Goal: Information Seeking & Learning: Check status

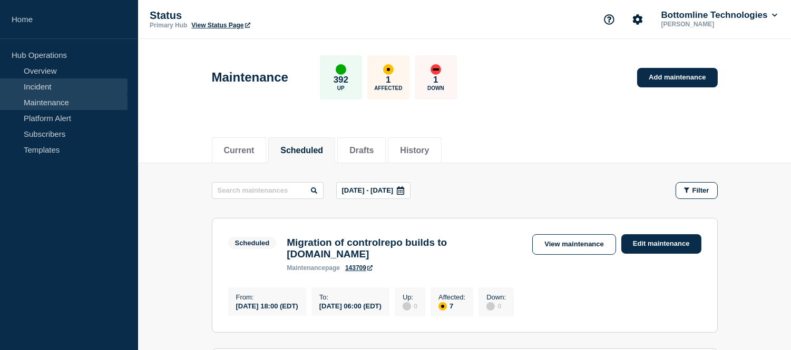
click at [59, 86] on link "Incident" at bounding box center [64, 87] width 128 height 16
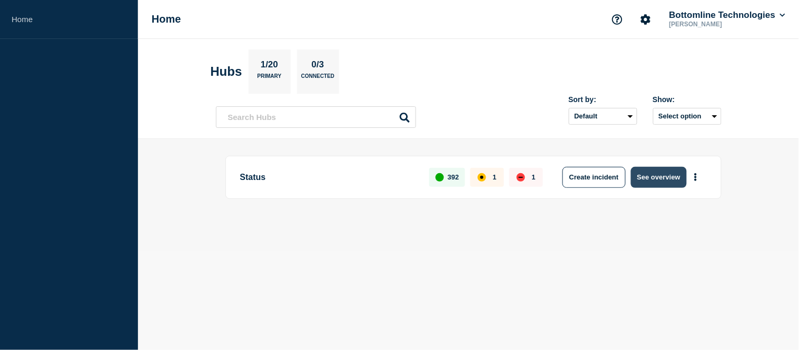
click at [654, 178] on button "See overview" at bounding box center [659, 177] width 56 height 21
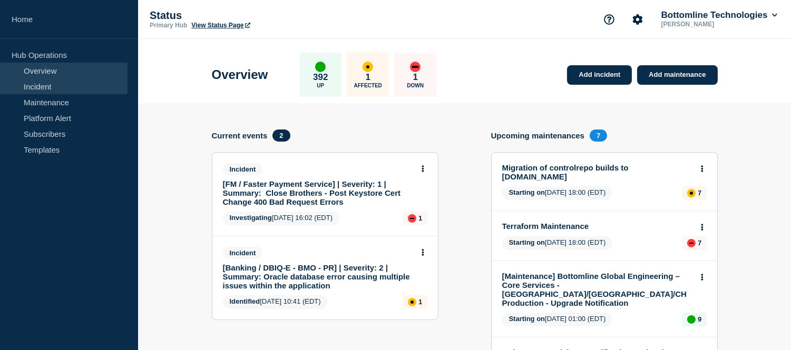
click at [46, 80] on link "Incident" at bounding box center [64, 87] width 128 height 16
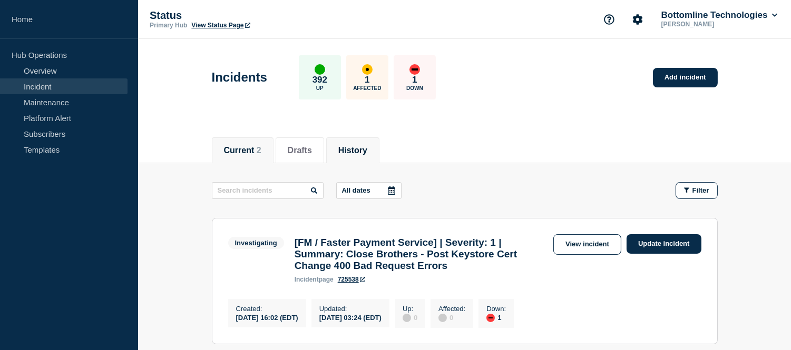
click at [340, 152] on li "History" at bounding box center [352, 151] width 53 height 26
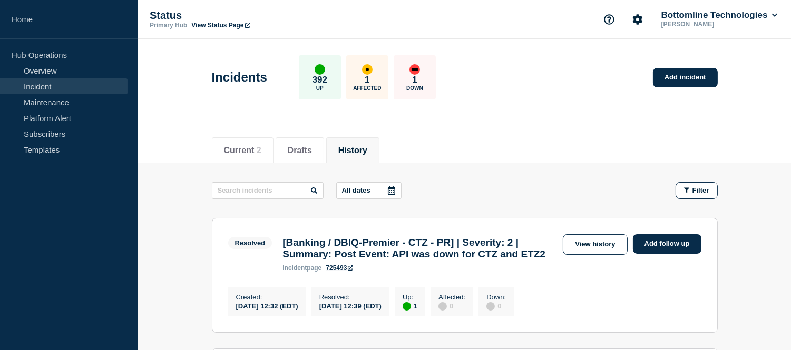
click at [395, 191] on icon at bounding box center [391, 191] width 7 height 8
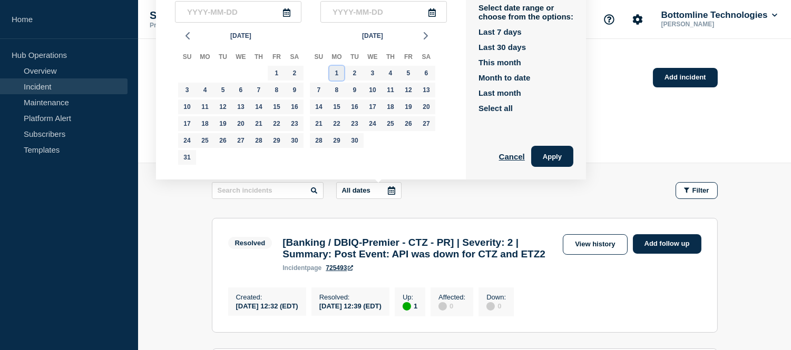
click at [334, 73] on div "1" at bounding box center [336, 73] width 15 height 15
type input "2025-09-01"
click at [351, 140] on div "30" at bounding box center [354, 140] width 15 height 15
type input "2025-09-30"
click at [556, 156] on button "Apply" at bounding box center [552, 156] width 42 height 21
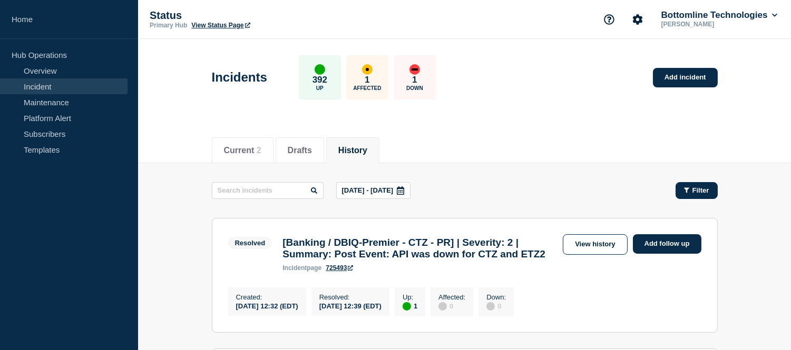
click at [707, 190] on span "Filter" at bounding box center [700, 191] width 17 height 8
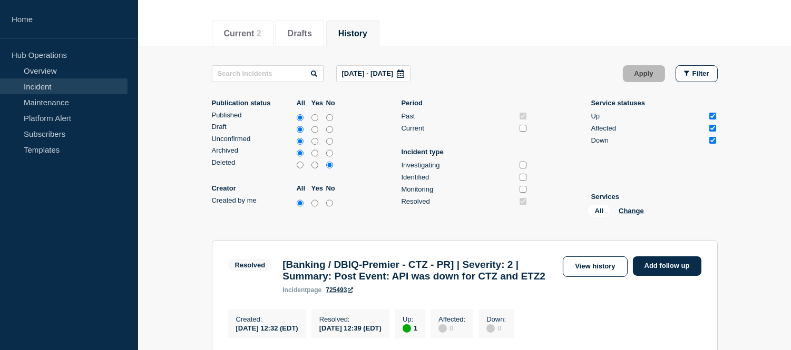
scroll to position [175, 0]
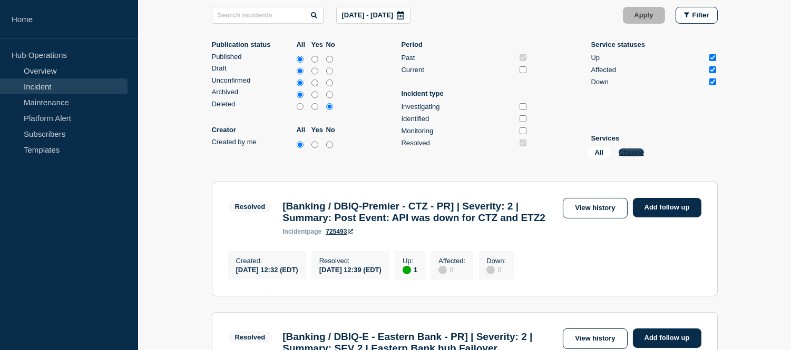
click at [630, 156] on button "Change" at bounding box center [631, 153] width 25 height 8
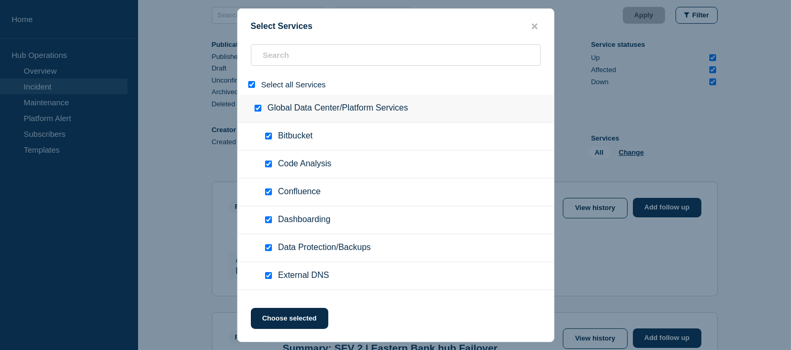
click at [250, 86] on input "select all" at bounding box center [251, 84] width 7 height 7
checkbox input "false"
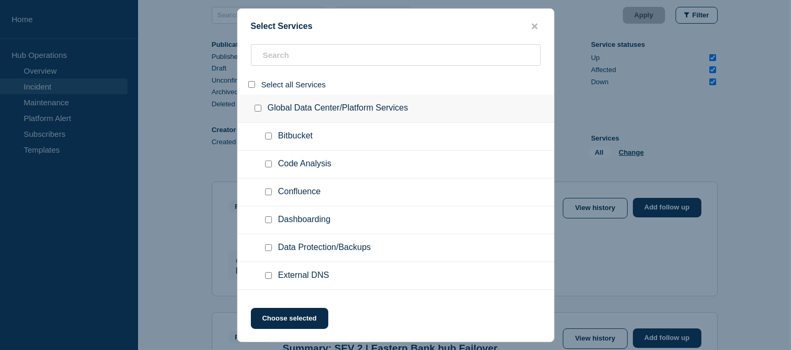
checkbox input "false"
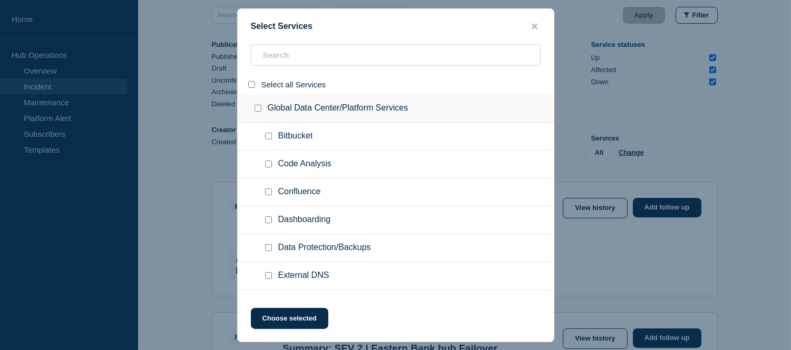
checkbox input "false"
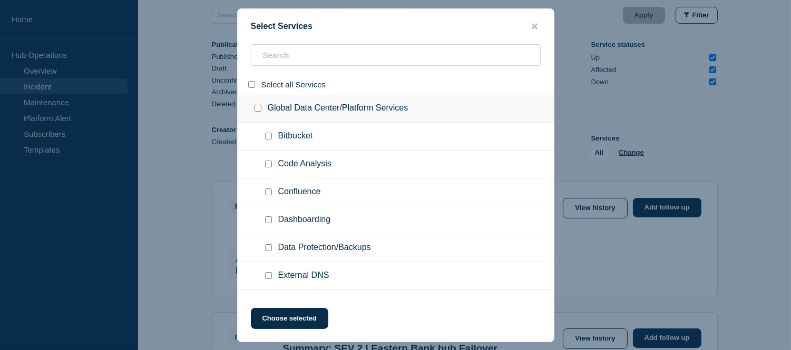
checkbox input "false"
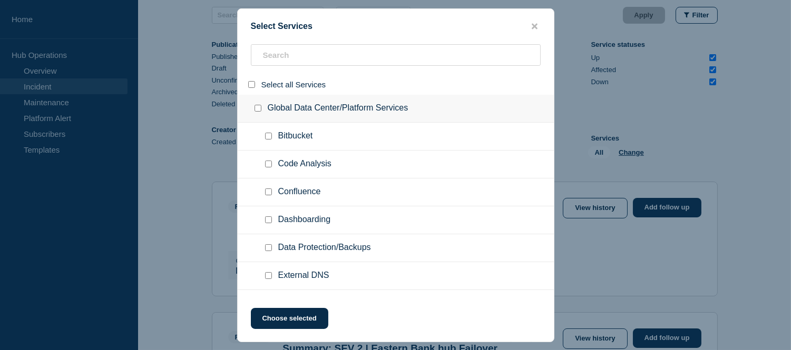
checkbox input "false"
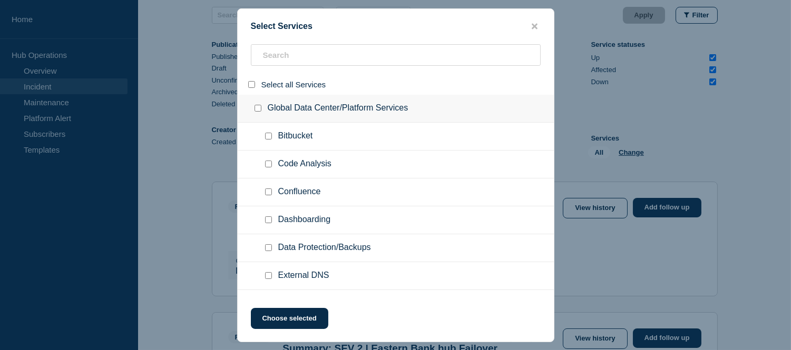
checkbox input "false"
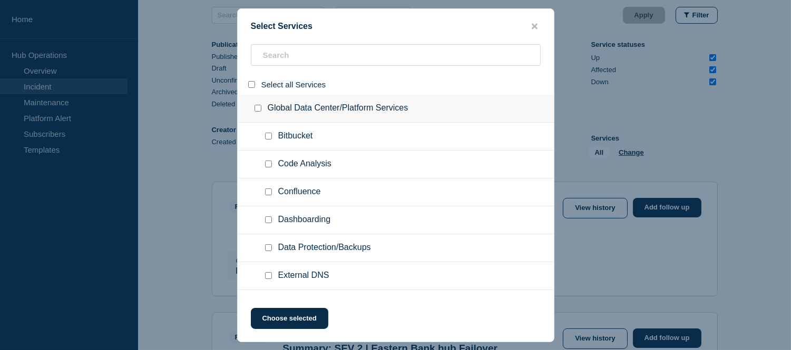
checkbox input "false"
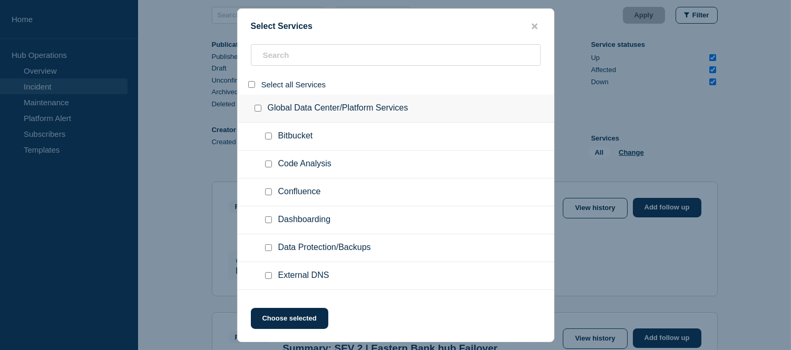
checkbox input "false"
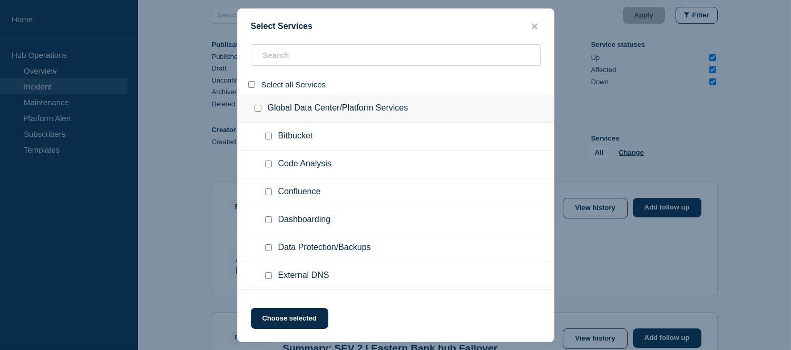
checkbox input "false"
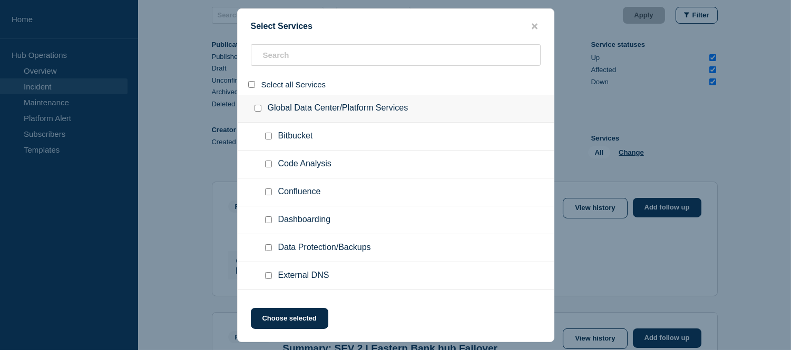
checkbox input "false"
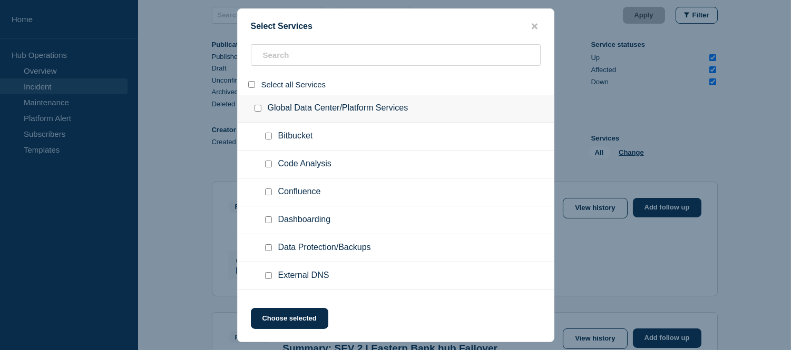
checkbox input "false"
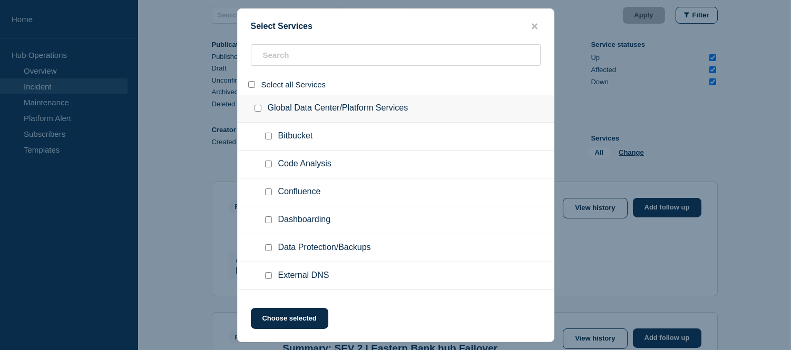
checkbox input "false"
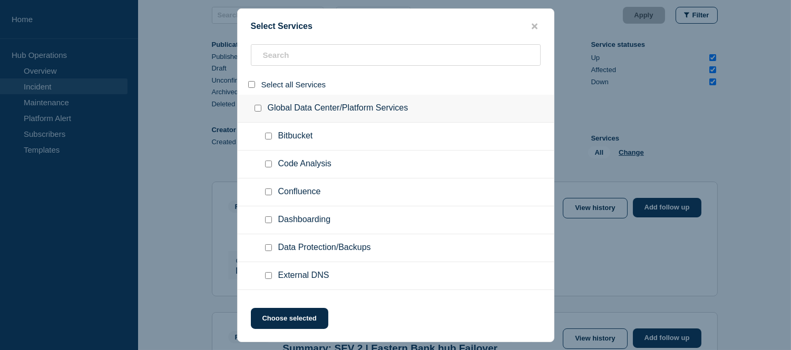
checkbox input "false"
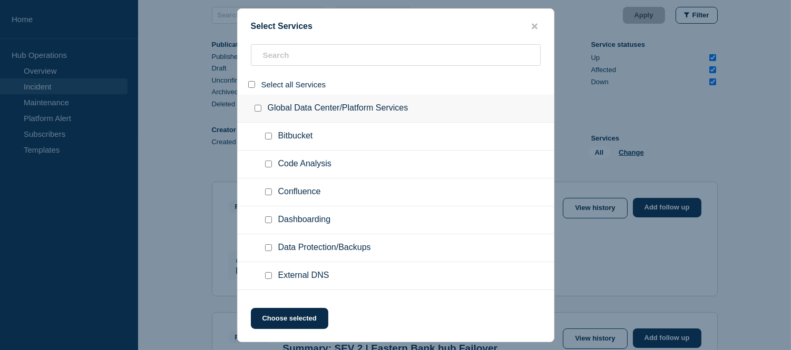
checkbox input "false"
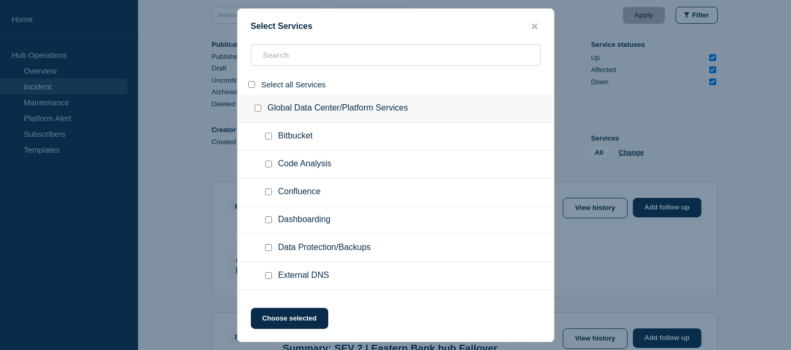
checkbox input "false"
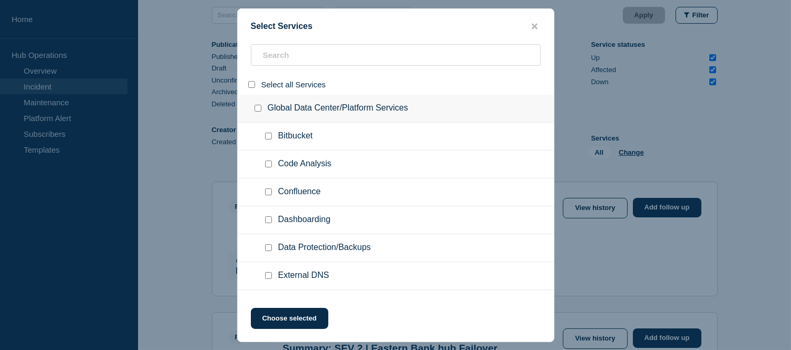
checkbox input "false"
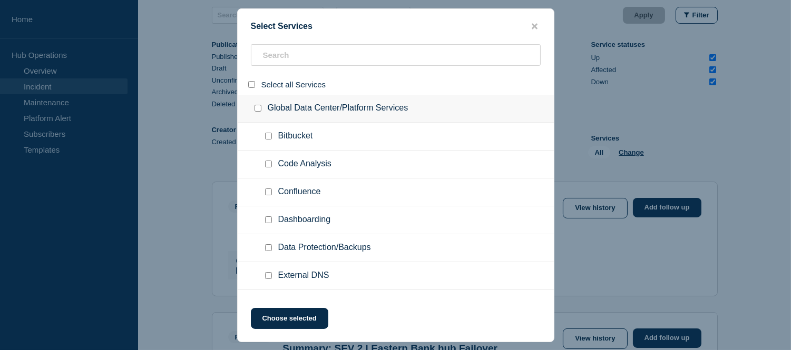
checkbox input "false"
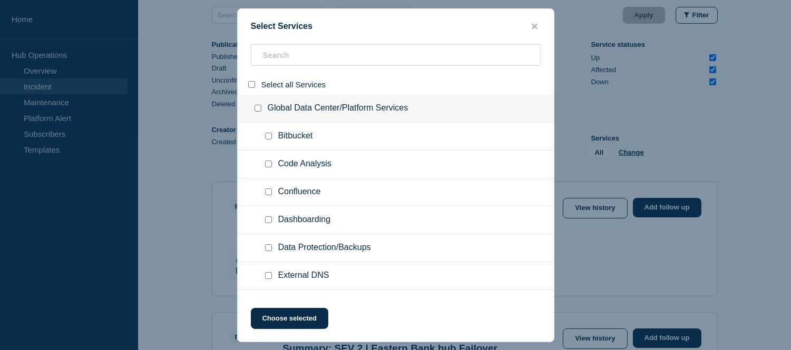
checkbox input "false"
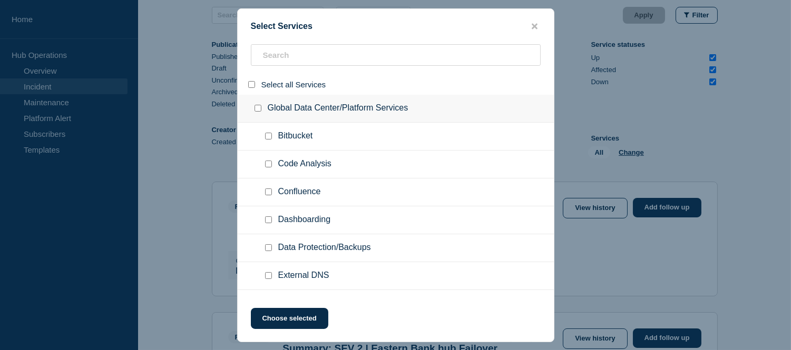
checkbox input "false"
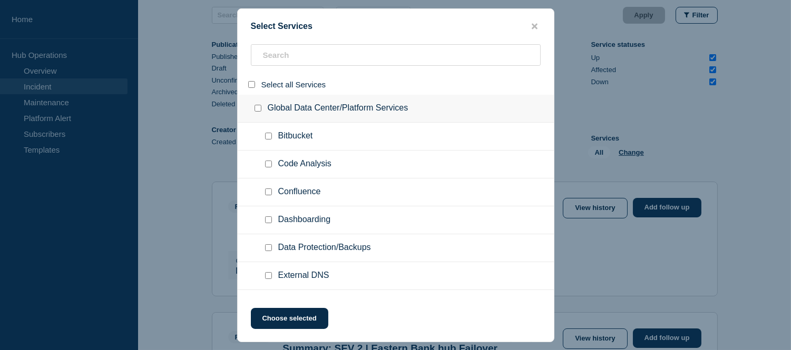
checkbox input "false"
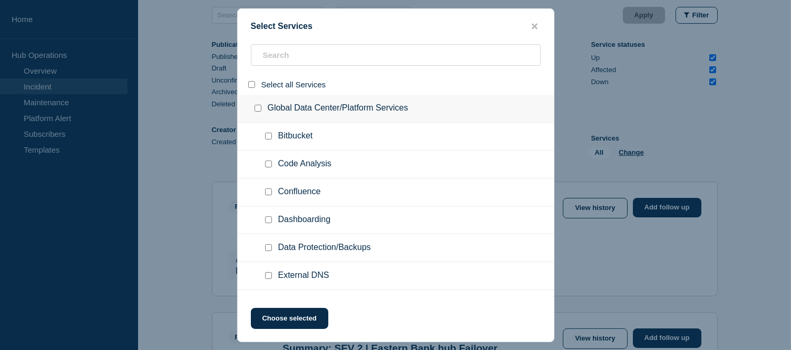
checkbox input "false"
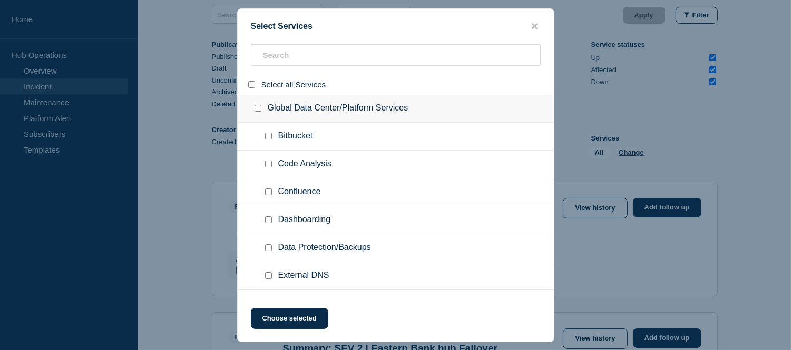
checkbox input "false"
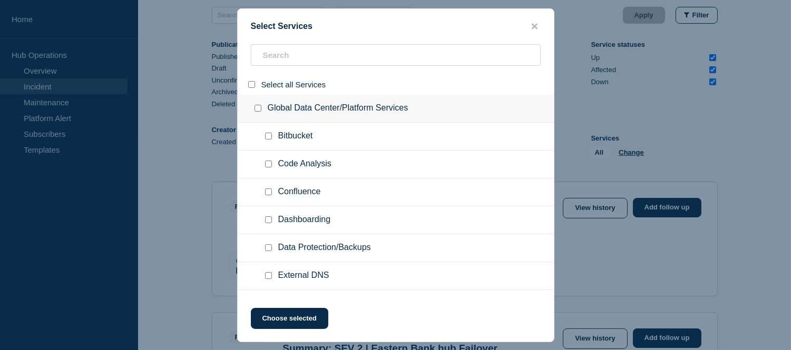
checkbox input "false"
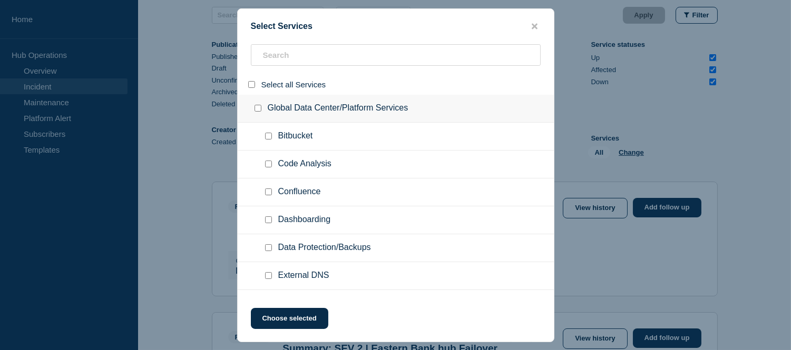
checkbox input "false"
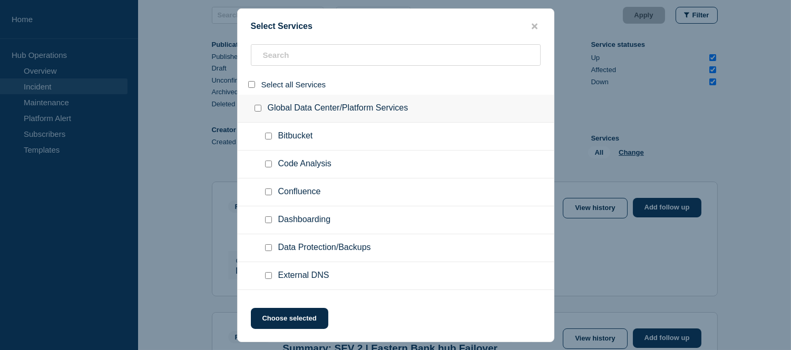
checkbox input "false"
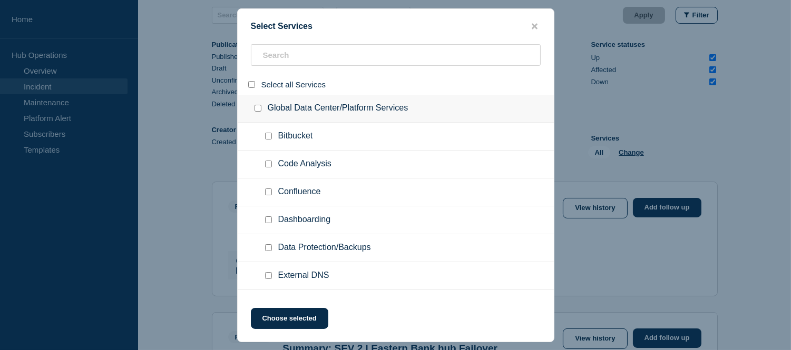
checkbox input "false"
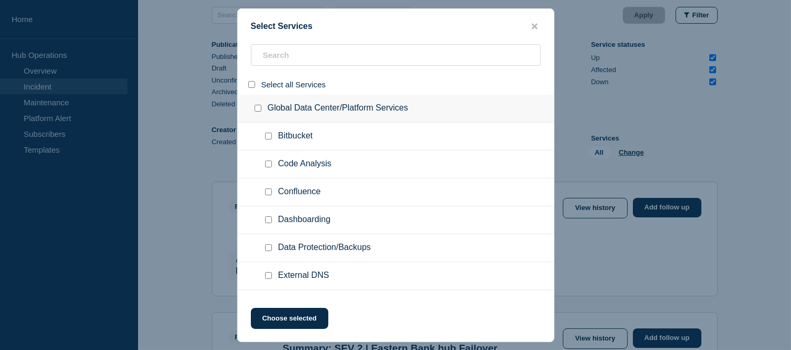
checkbox input "false"
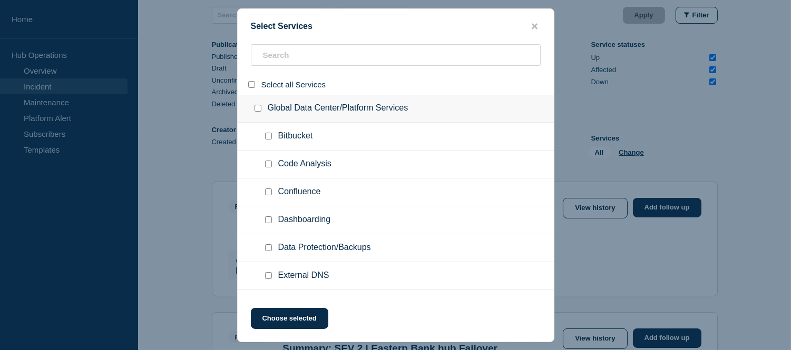
checkbox input "false"
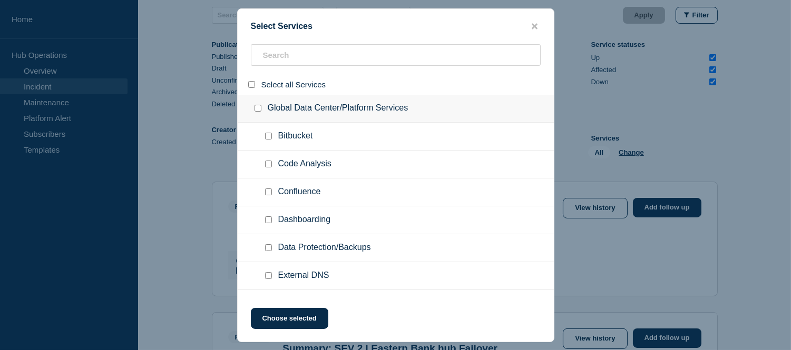
checkbox input "false"
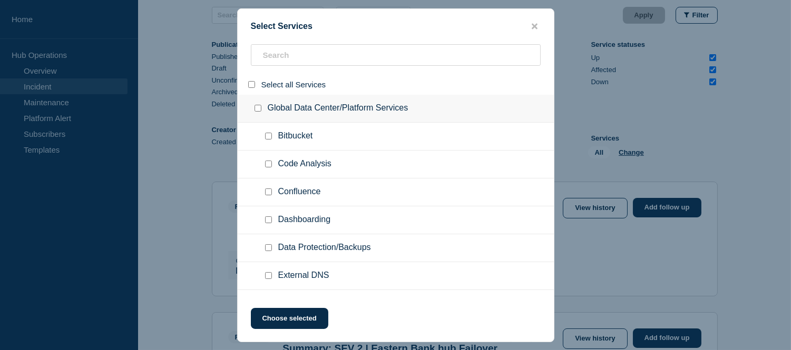
checkbox input "false"
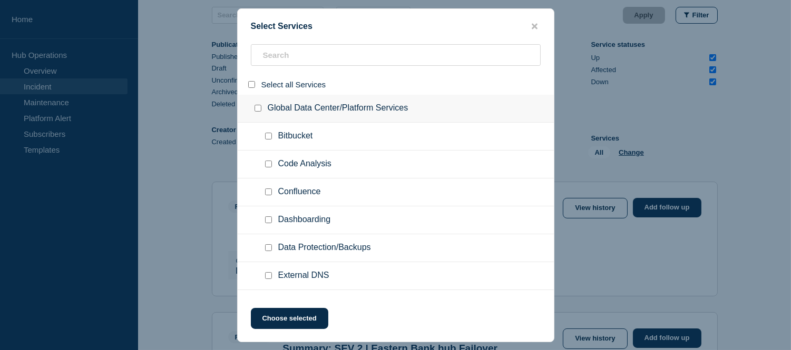
checkbox input "false"
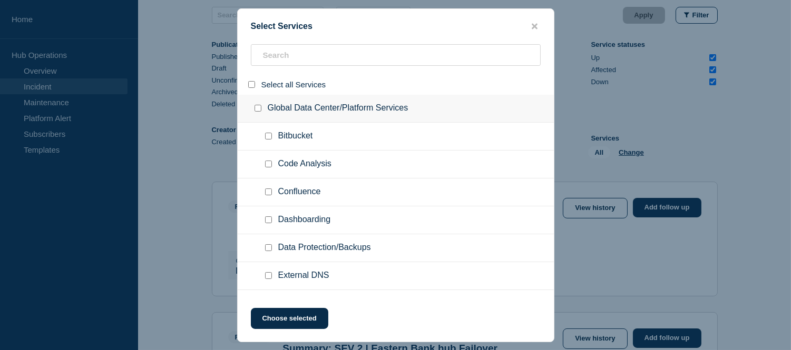
checkbox input "false"
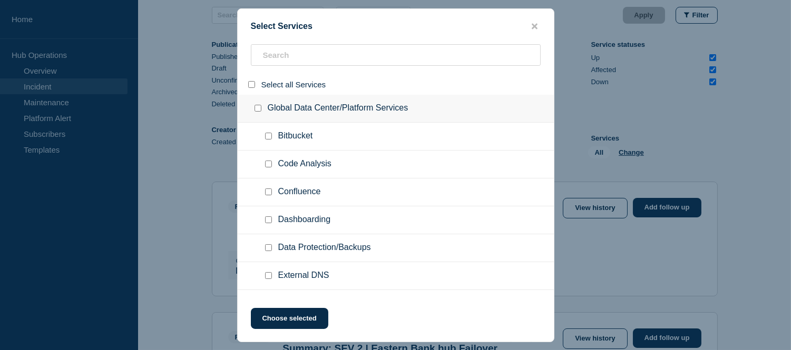
checkbox input "false"
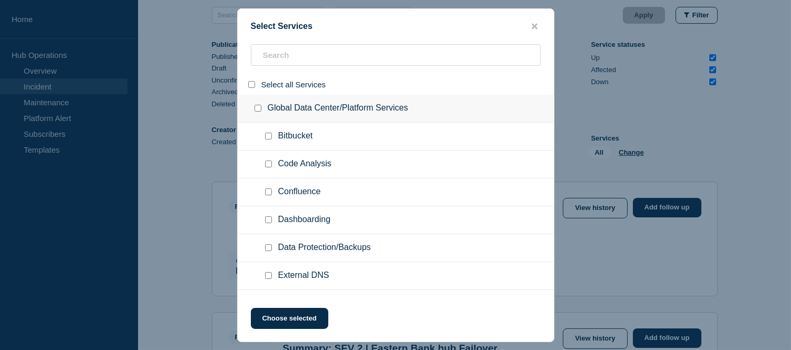
checkbox input "false"
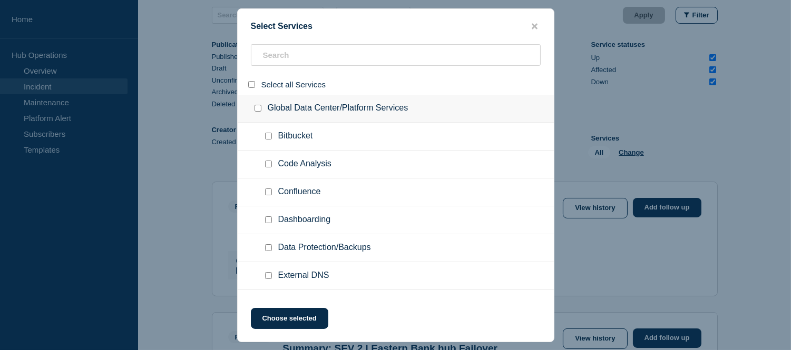
checkbox input "false"
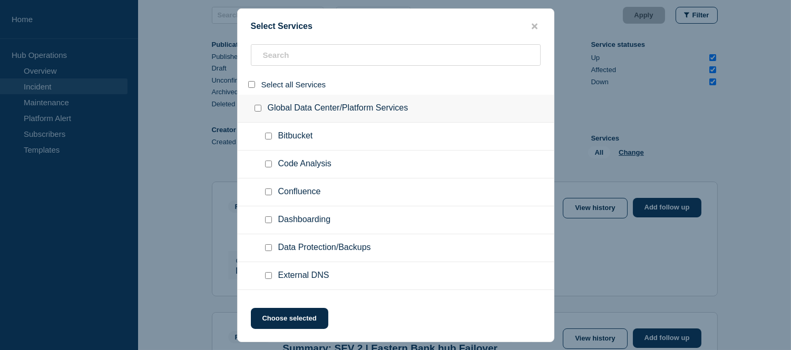
checkbox input "false"
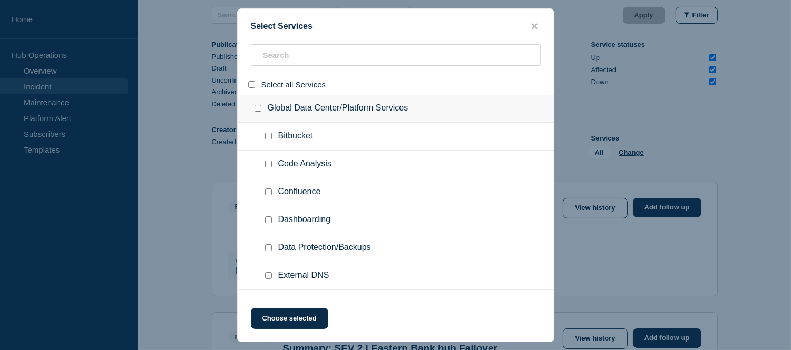
checkbox input "false"
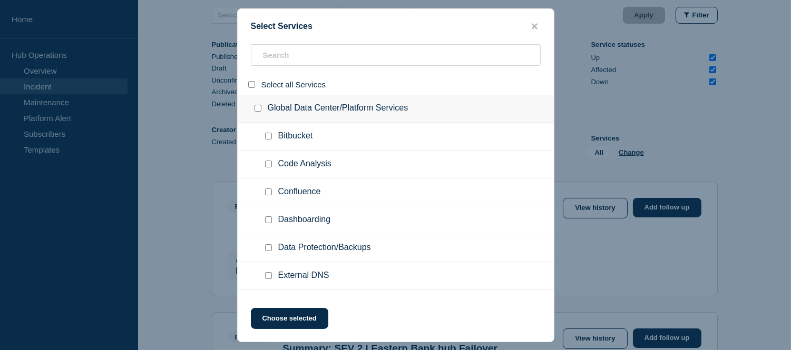
checkbox input "false"
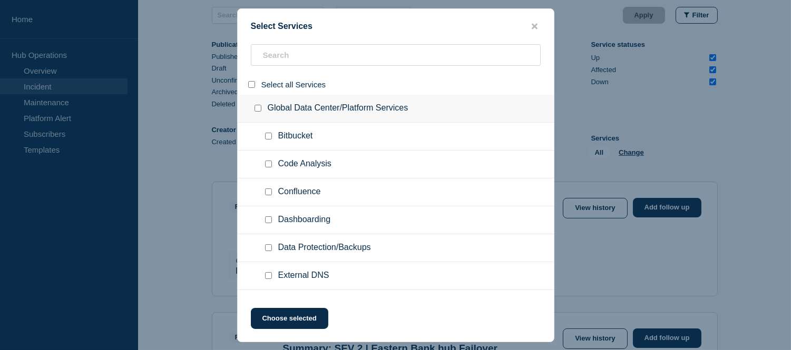
checkbox input "false"
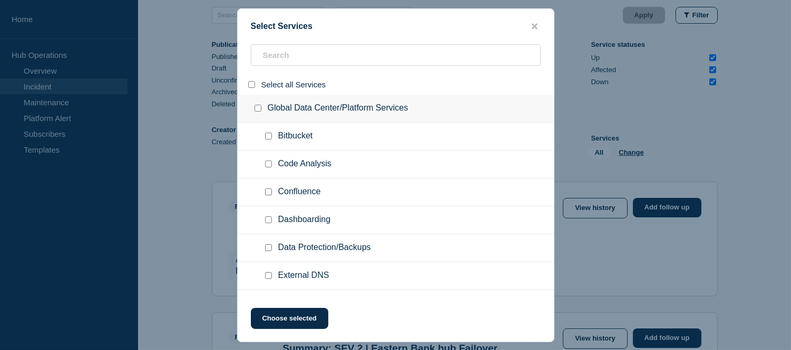
checkbox input "false"
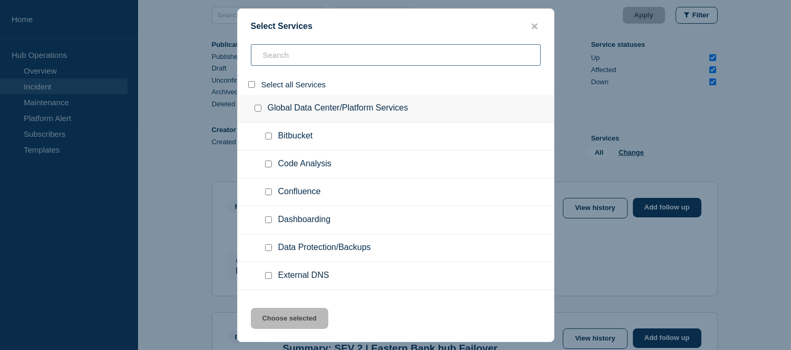
click at [282, 56] on input "search" at bounding box center [396, 55] width 290 height 22
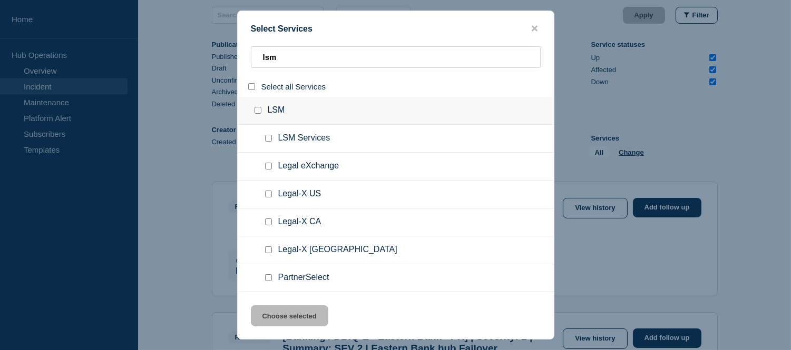
click at [261, 109] on div at bounding box center [259, 110] width 15 height 11
click at [259, 110] on input "group: LSM" at bounding box center [258, 110] width 7 height 7
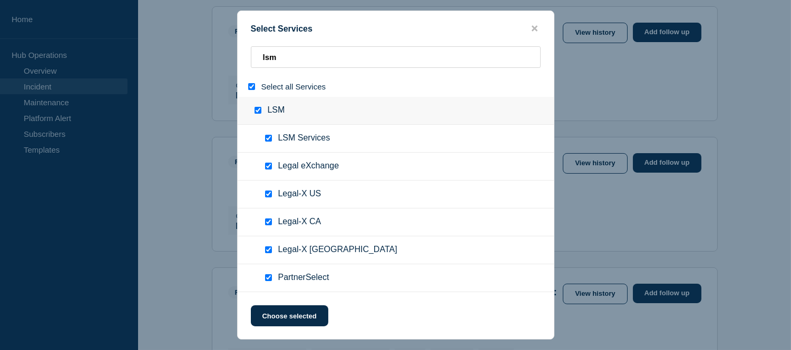
scroll to position [527, 0]
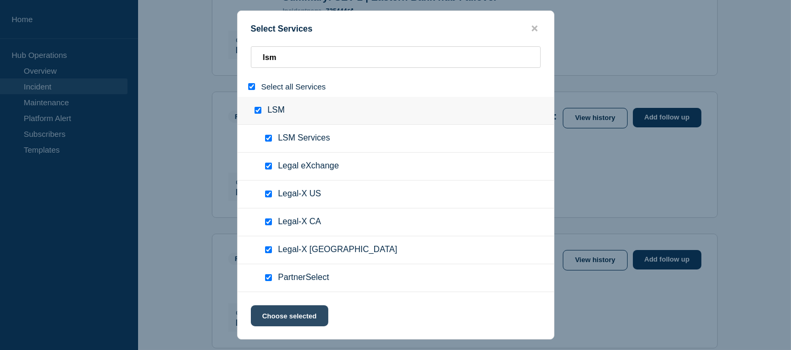
click at [290, 313] on button "Choose selected" at bounding box center [289, 316] width 77 height 21
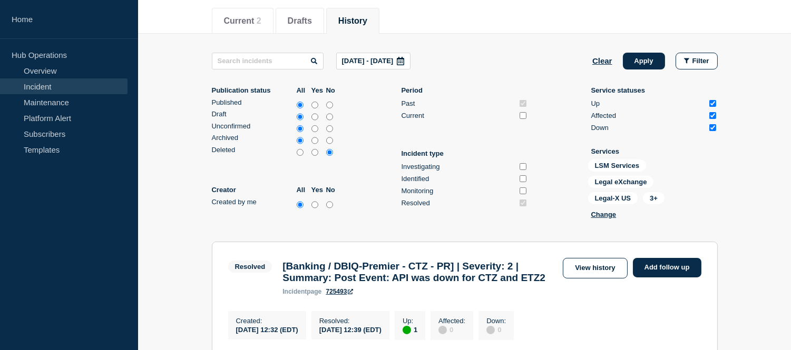
scroll to position [71, 0]
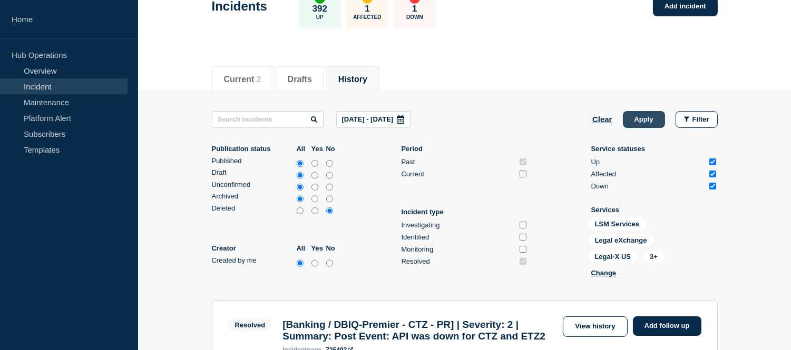
click at [650, 117] on button "Apply" at bounding box center [644, 119] width 42 height 17
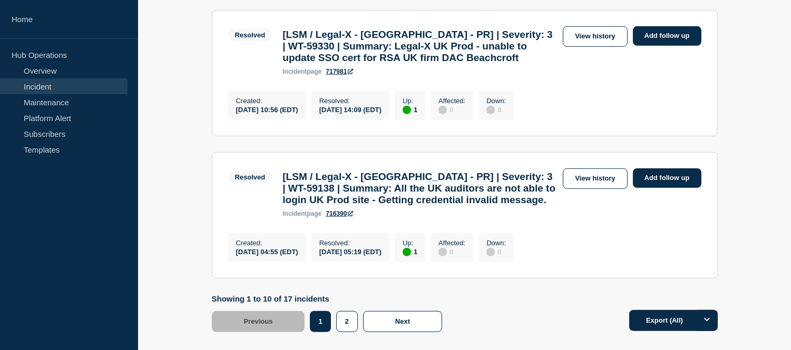
scroll to position [1686, 0]
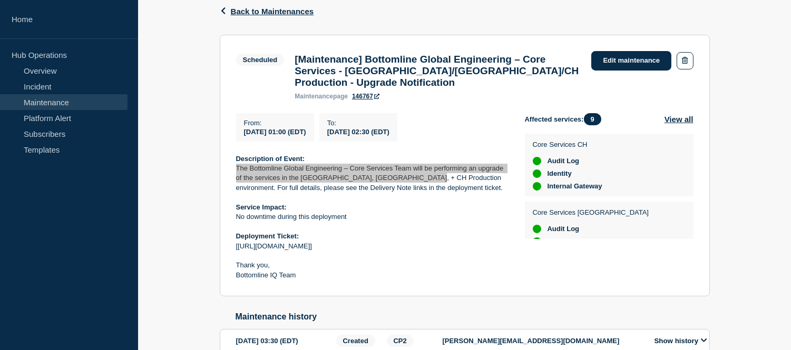
scroll to position [175, 0]
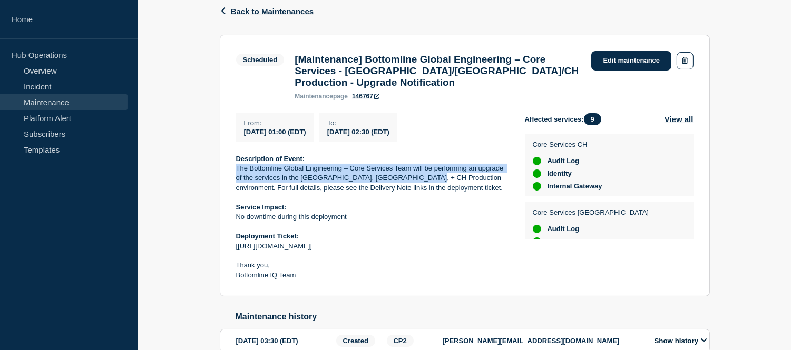
click at [76, 101] on link "Maintenance" at bounding box center [64, 102] width 128 height 16
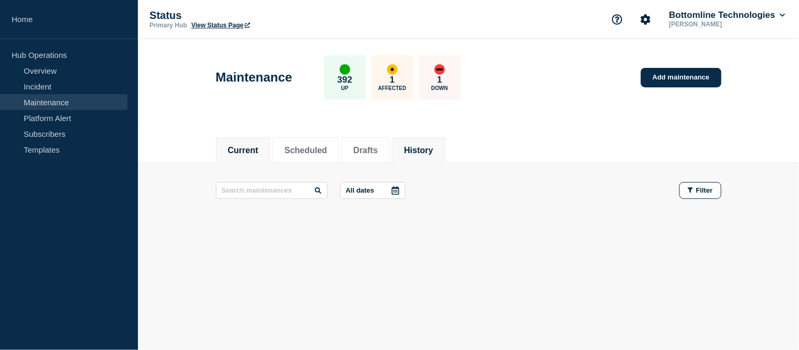
click at [433, 148] on button "History" at bounding box center [418, 150] width 29 height 9
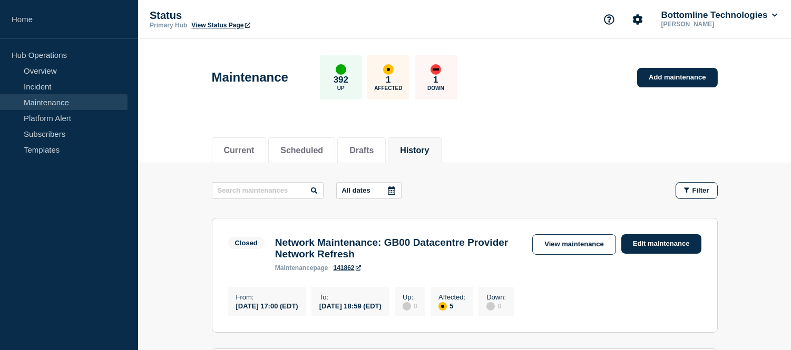
click at [395, 191] on icon at bounding box center [391, 191] width 7 height 8
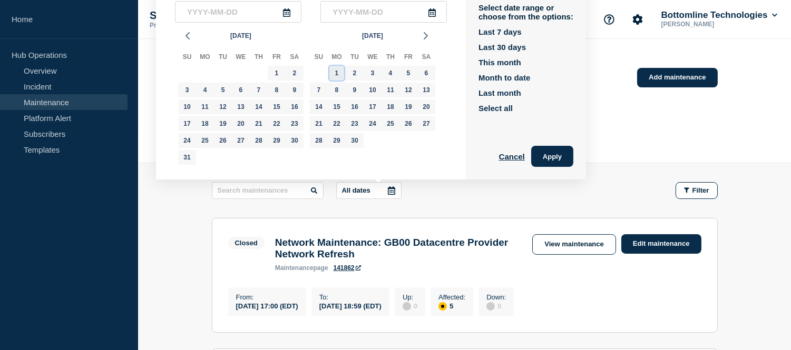
click at [330, 70] on div "1" at bounding box center [336, 73] width 15 height 15
type input "2025-09-01"
click at [352, 140] on div "30" at bounding box center [354, 140] width 15 height 15
type input "2025-09-30"
click at [557, 156] on button "Apply" at bounding box center [552, 156] width 42 height 21
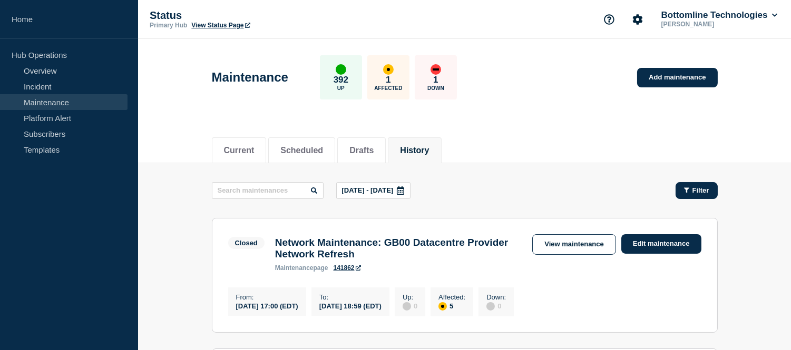
click at [690, 190] on div "Filter" at bounding box center [696, 191] width 25 height 8
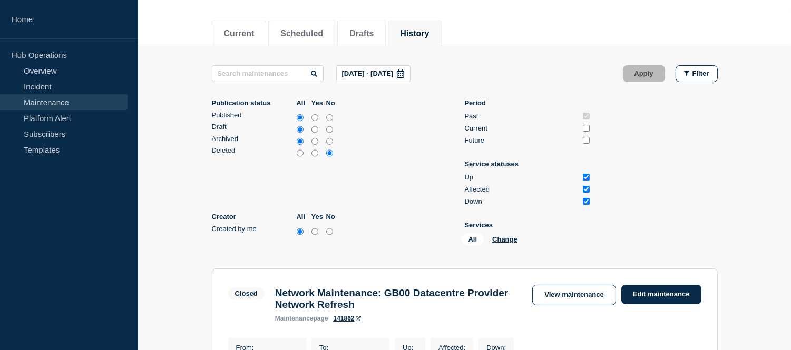
scroll to position [234, 0]
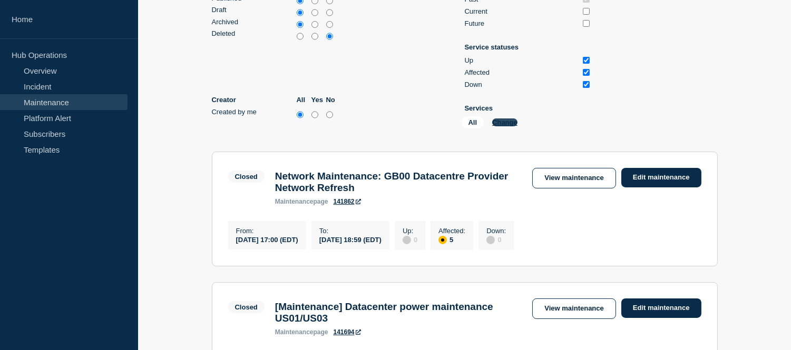
click at [504, 123] on button "Change" at bounding box center [504, 123] width 25 height 8
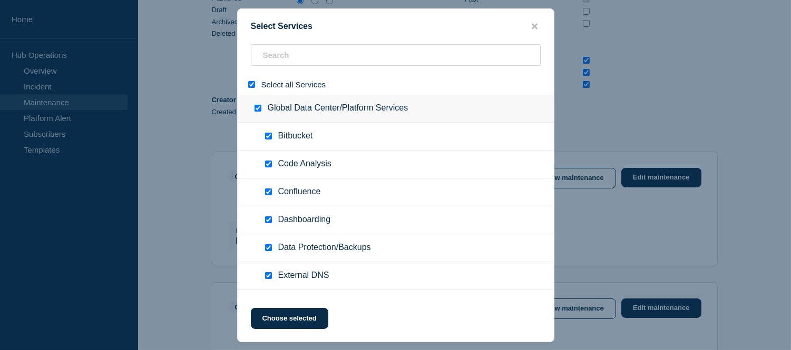
click at [255, 84] on input "select all" at bounding box center [251, 84] width 7 height 7
checkbox input "false"
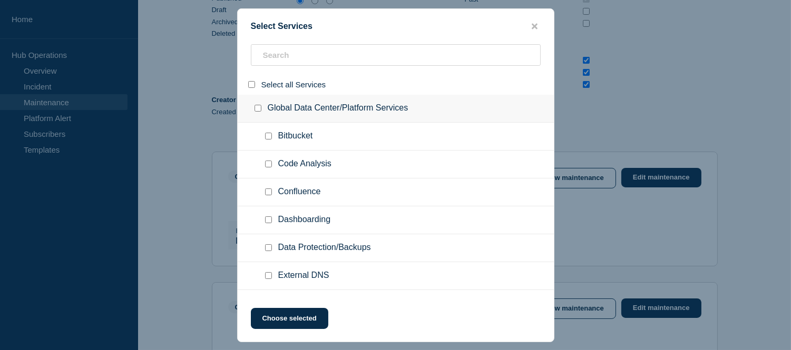
checkbox input "false"
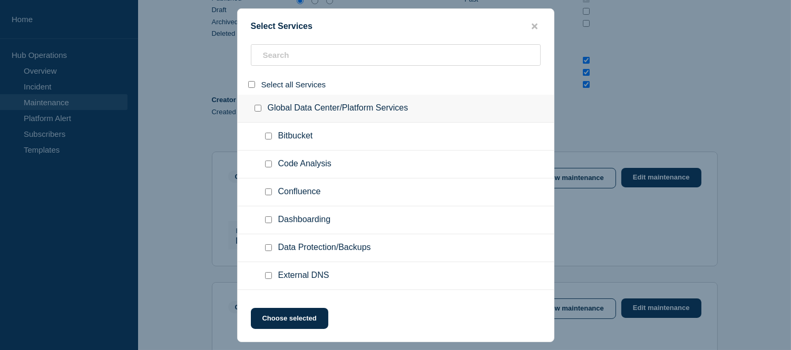
checkbox input "false"
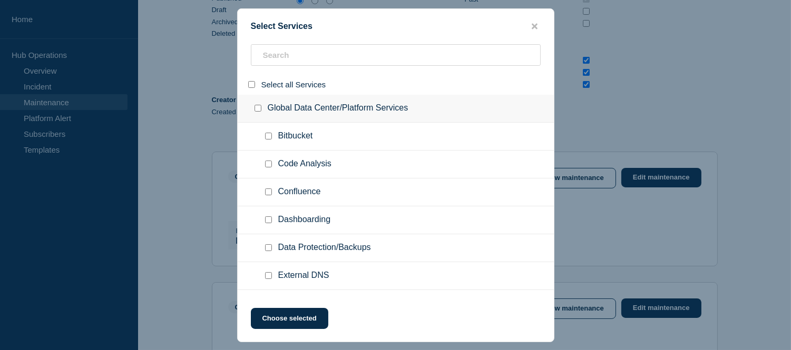
checkbox input "false"
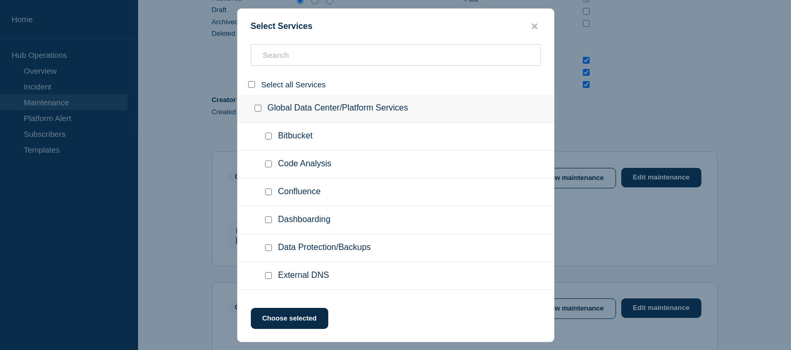
checkbox input "false"
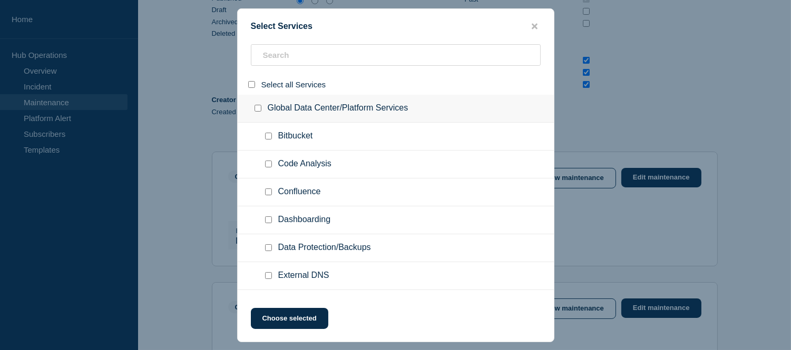
checkbox input "false"
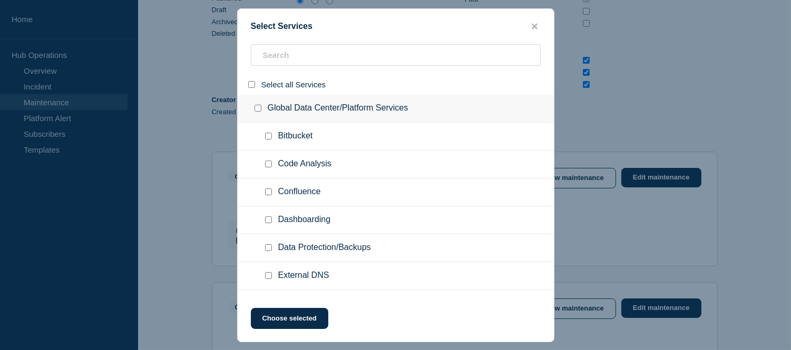
checkbox input "false"
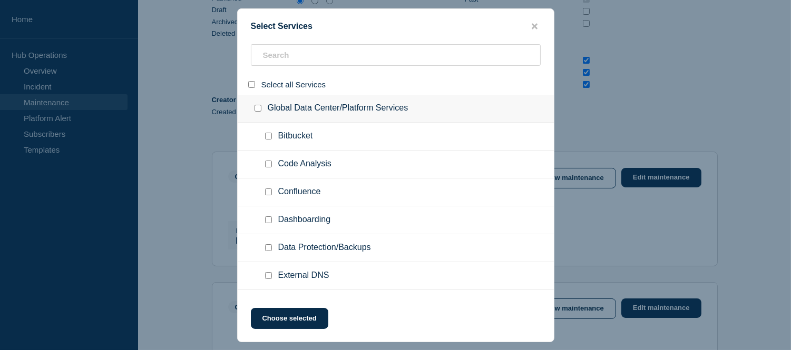
checkbox input "false"
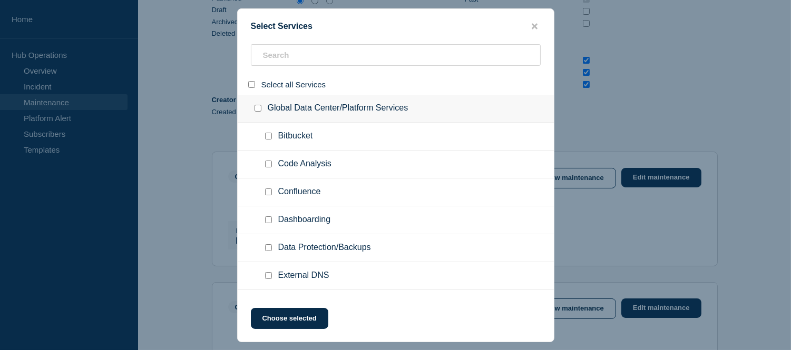
checkbox input "false"
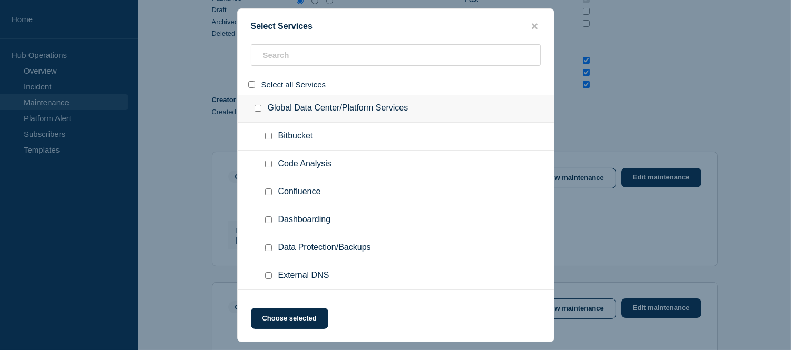
checkbox input "false"
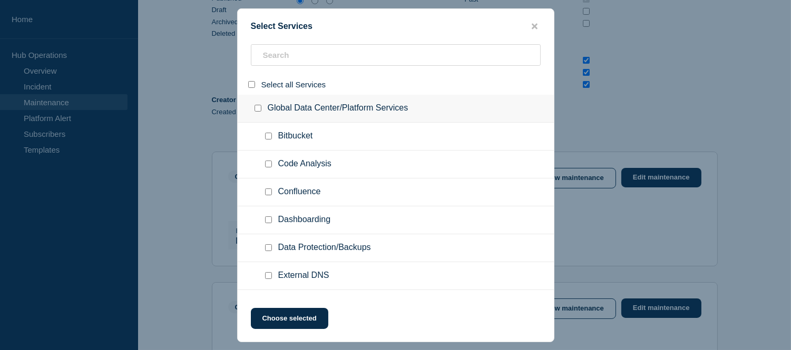
checkbox input "false"
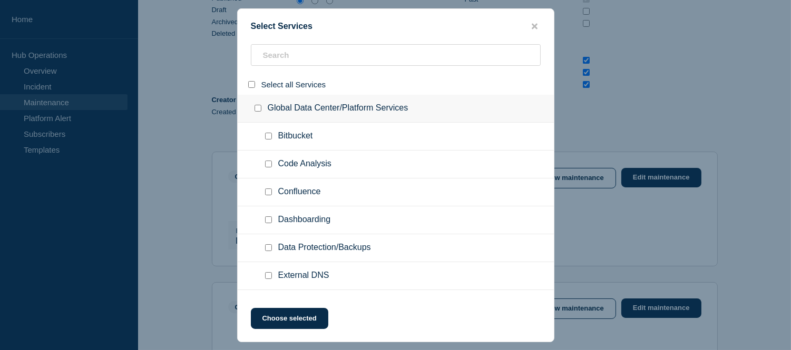
checkbox input "false"
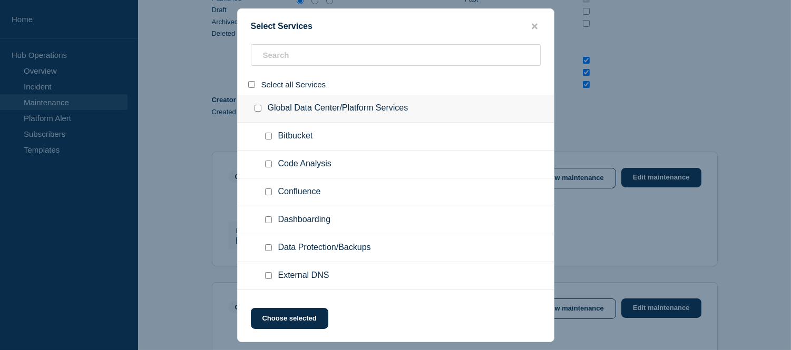
checkbox input "false"
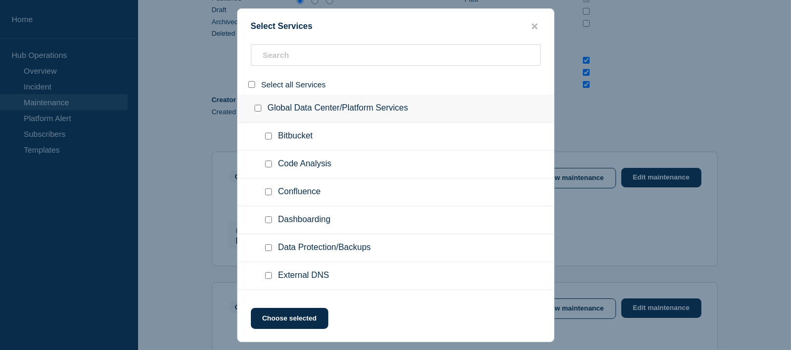
checkbox input "false"
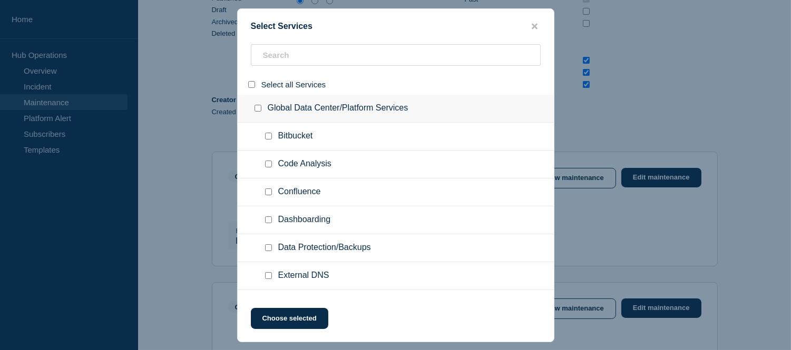
checkbox input "false"
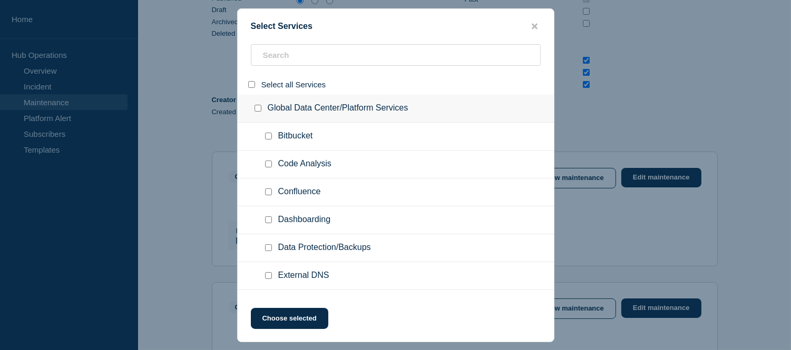
checkbox input "false"
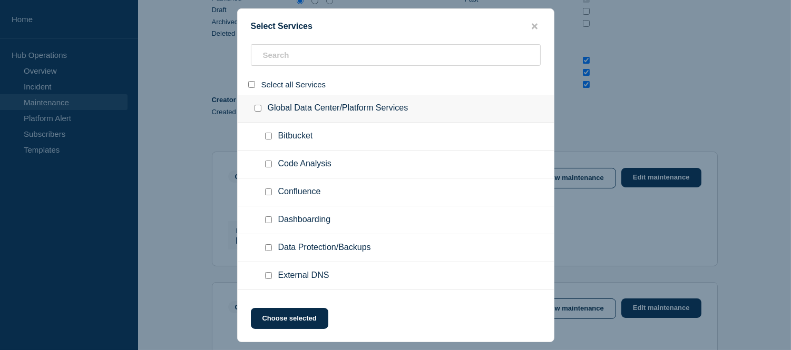
checkbox input "false"
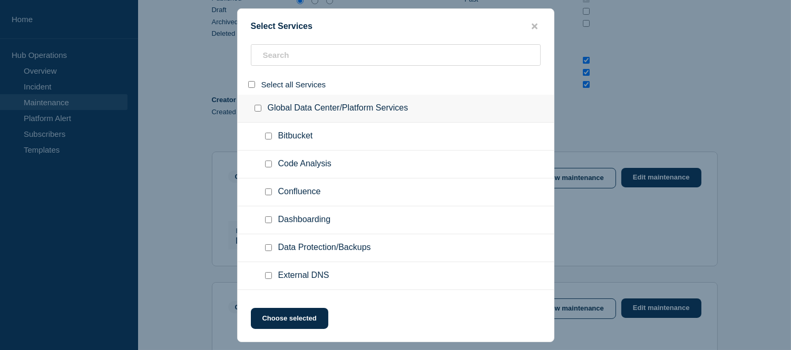
checkbox input "false"
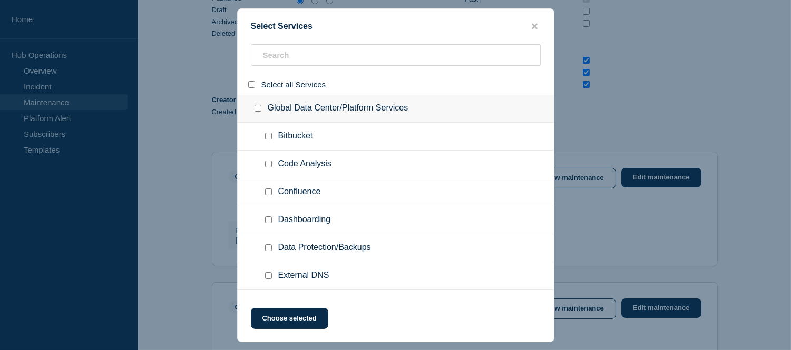
checkbox input "false"
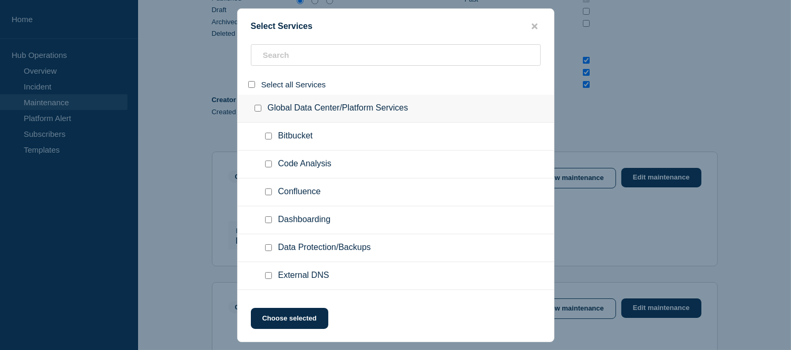
checkbox input "false"
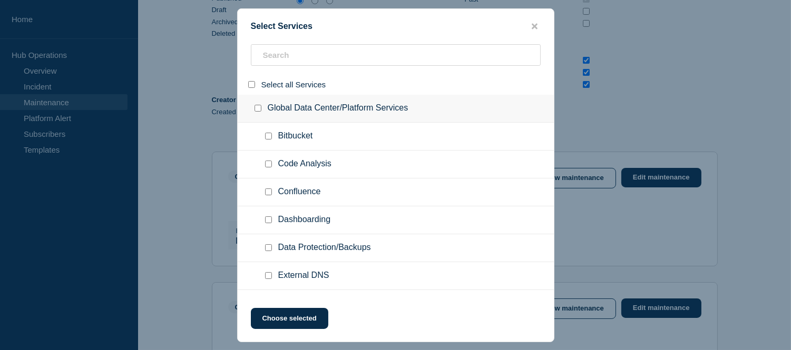
checkbox input "false"
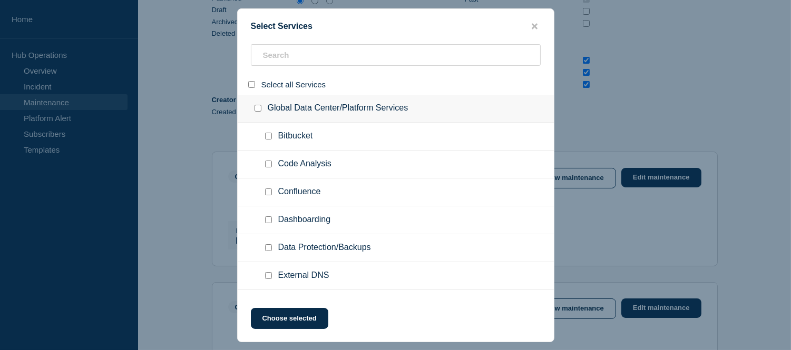
checkbox input "false"
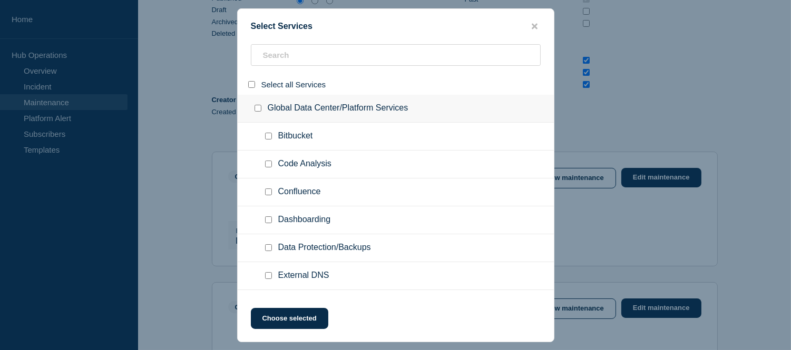
checkbox input "false"
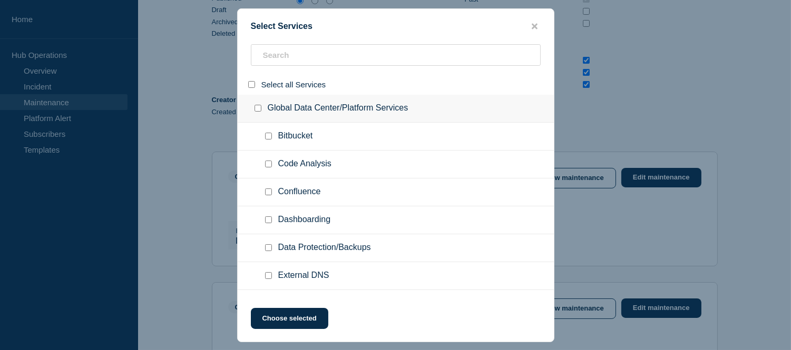
checkbox input "false"
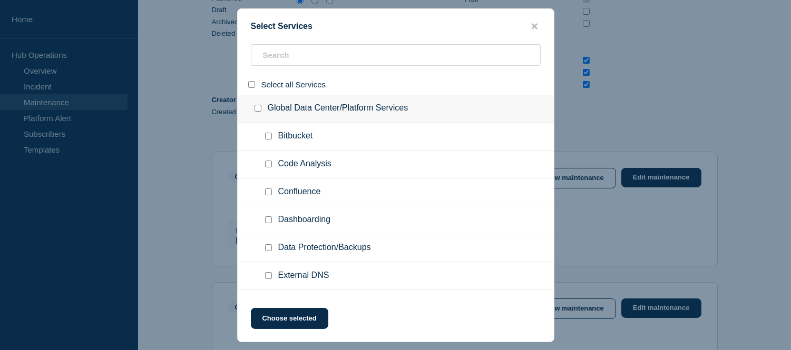
checkbox input "false"
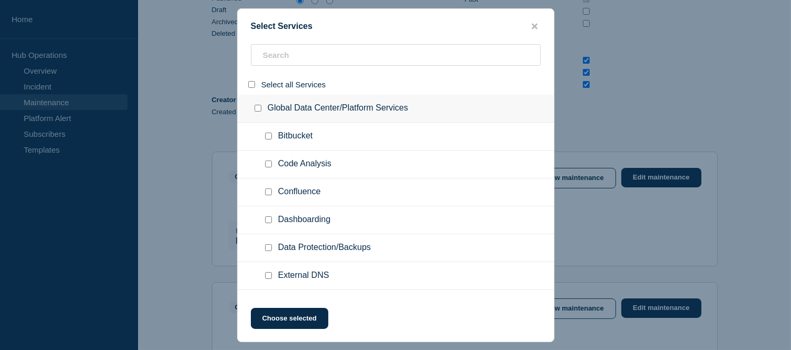
checkbox input "false"
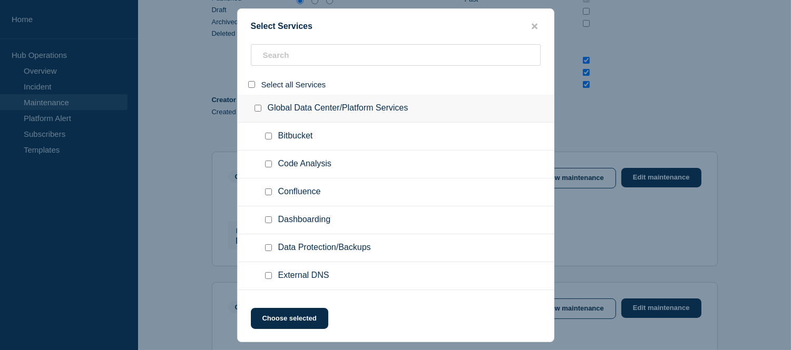
checkbox input "false"
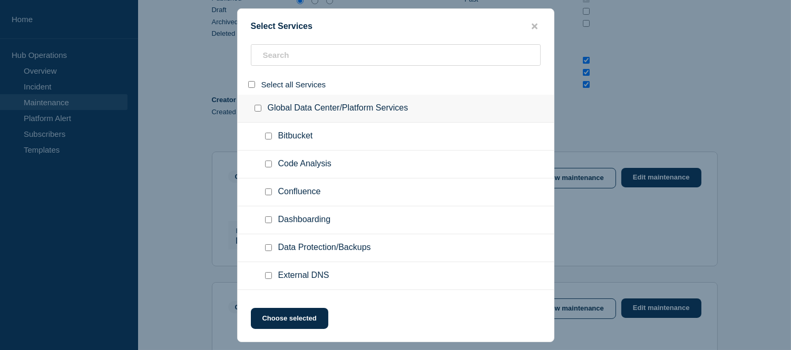
checkbox input "false"
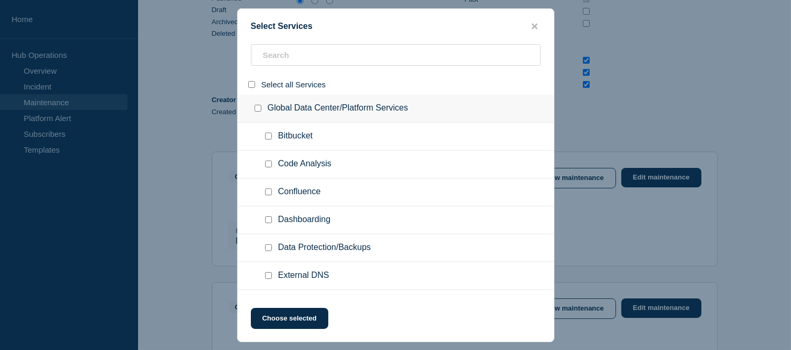
checkbox input "false"
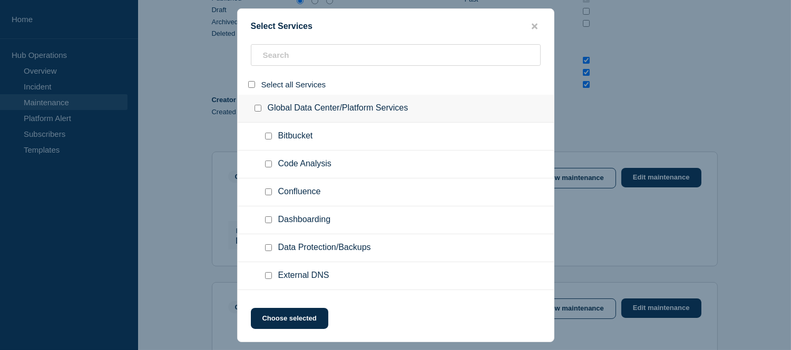
checkbox input "false"
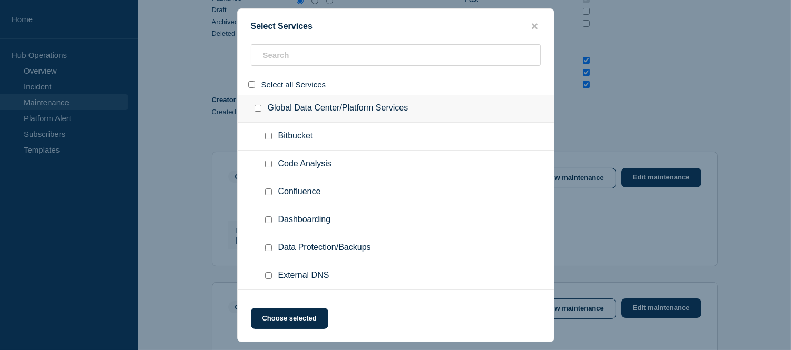
checkbox input "false"
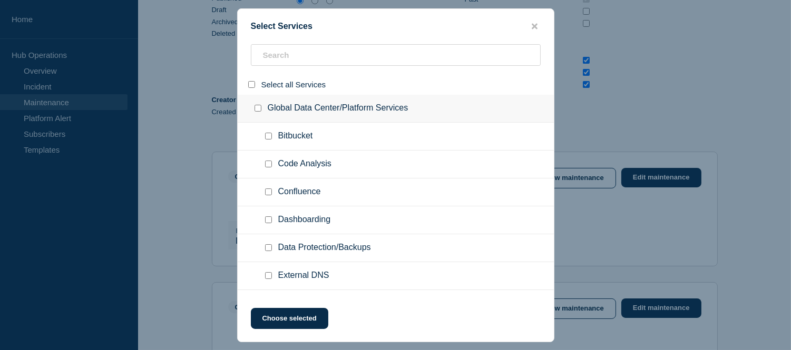
checkbox input "false"
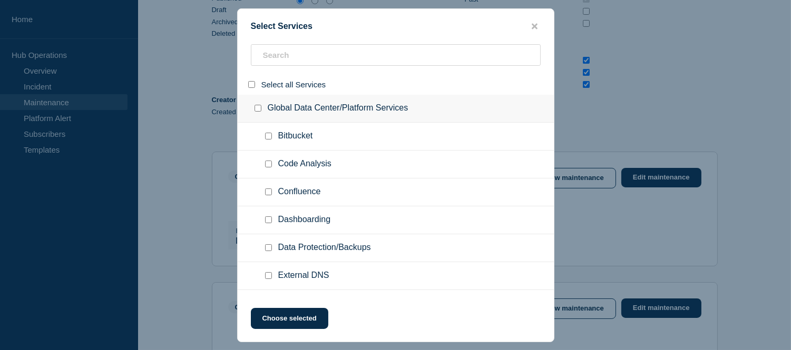
checkbox input "false"
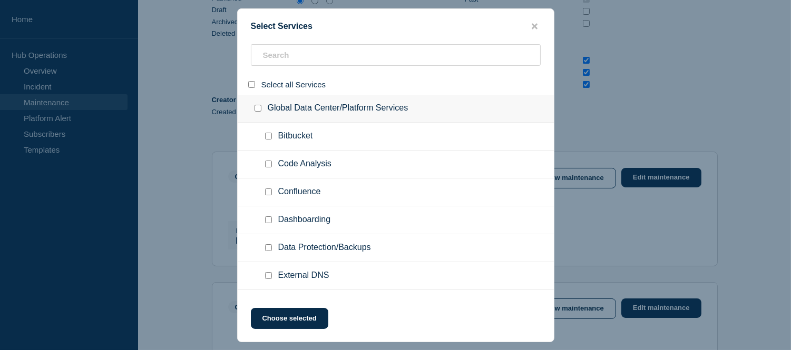
checkbox input "false"
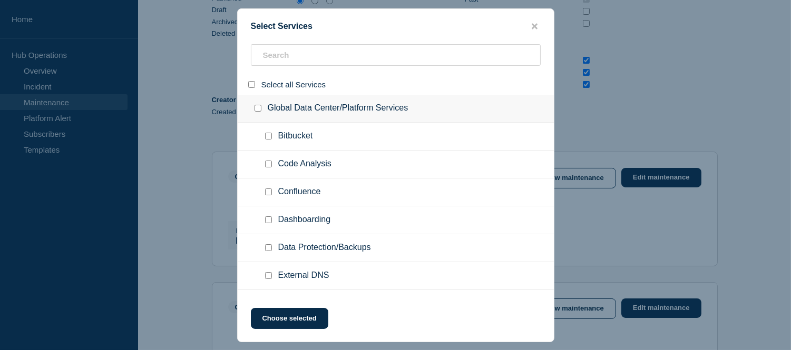
checkbox input "false"
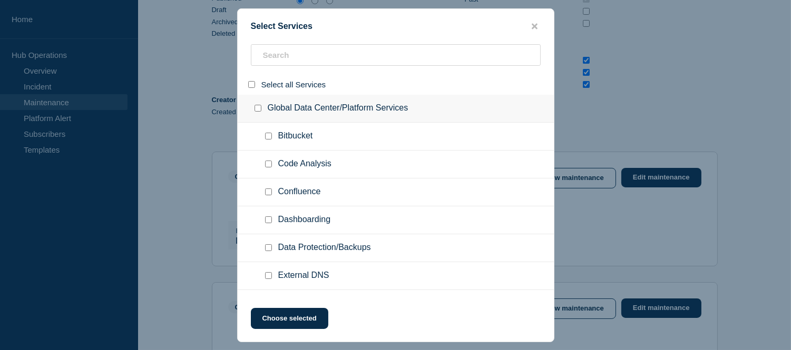
checkbox input "false"
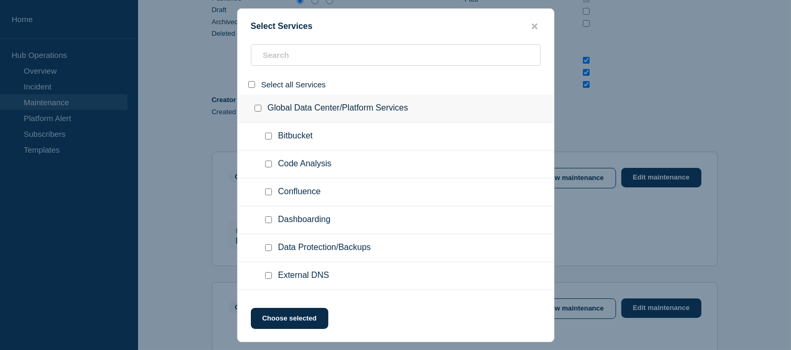
checkbox input "false"
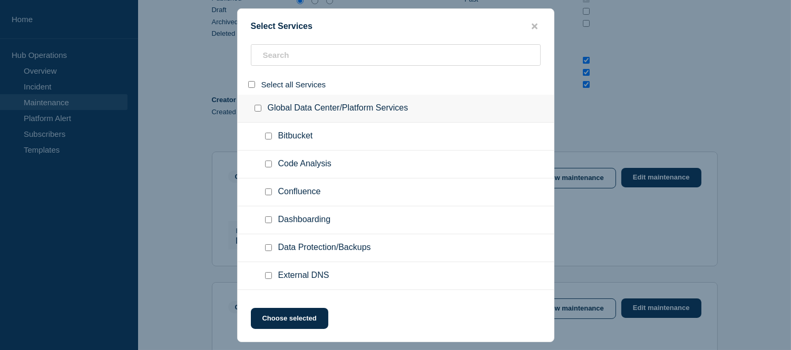
checkbox input "false"
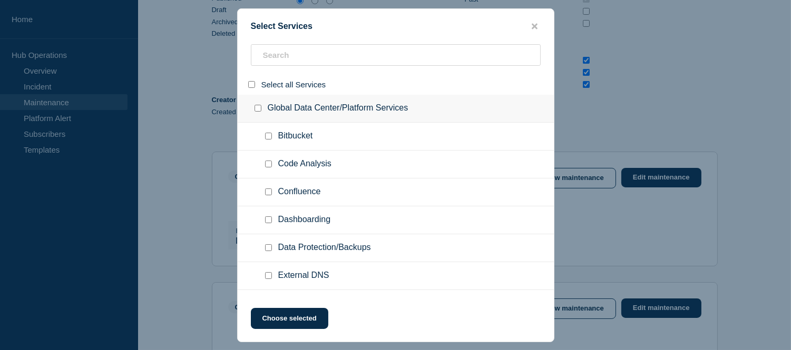
checkbox input "false"
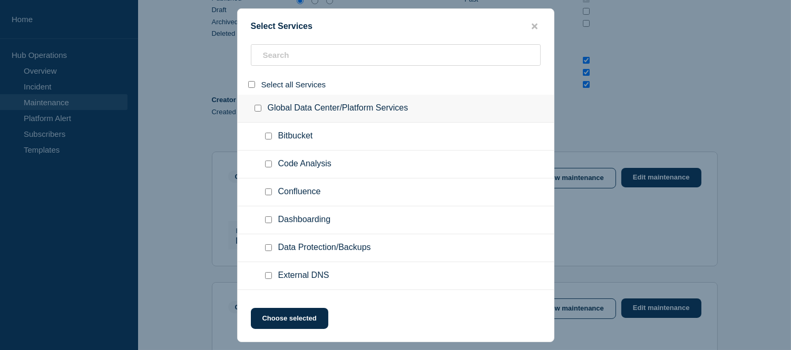
checkbox input "false"
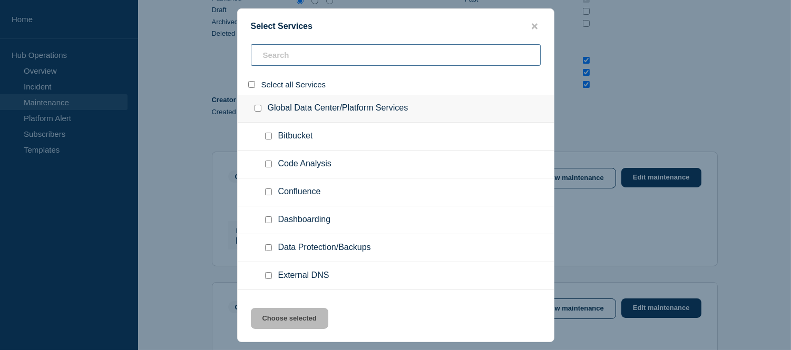
click at [280, 60] on input "search" at bounding box center [396, 55] width 290 height 22
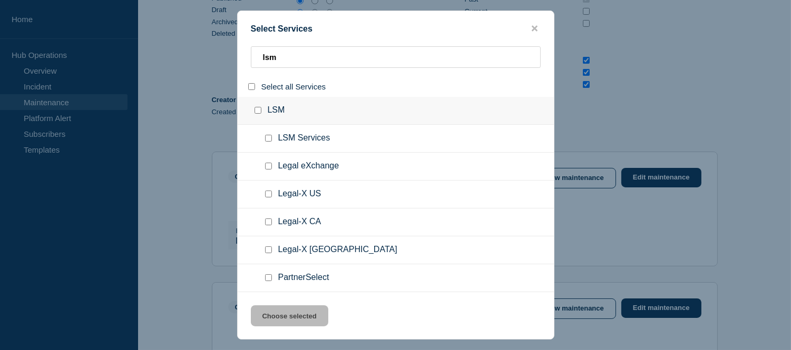
click at [256, 111] on input "group: LSM" at bounding box center [258, 110] width 7 height 7
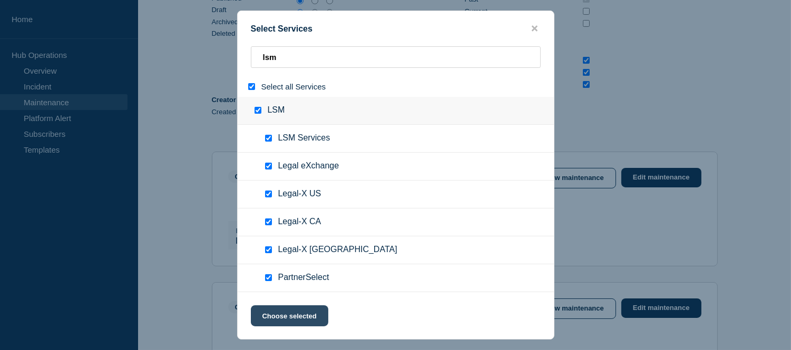
click at [297, 318] on button "Choose selected" at bounding box center [289, 316] width 77 height 21
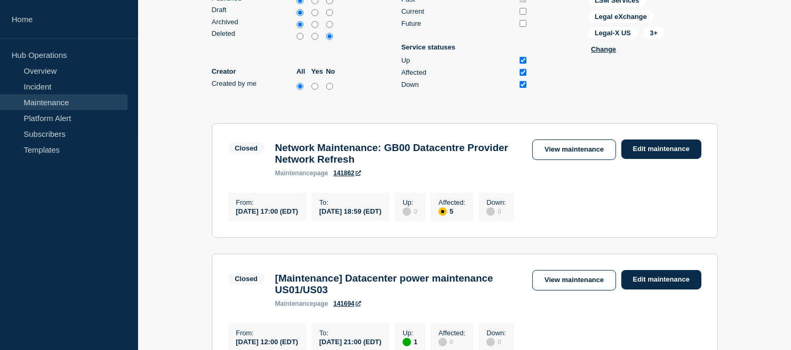
scroll to position [58, 0]
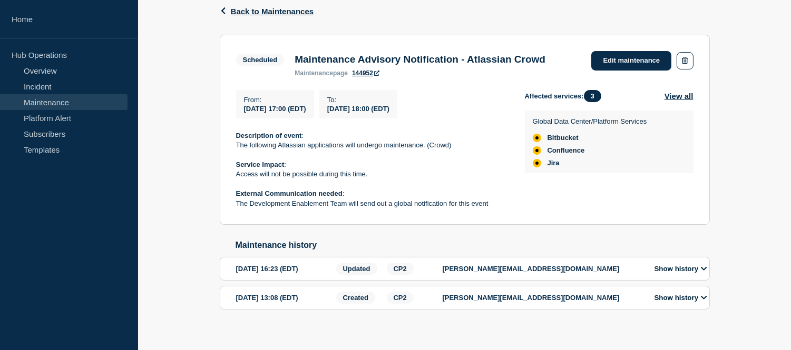
scroll to position [117, 0]
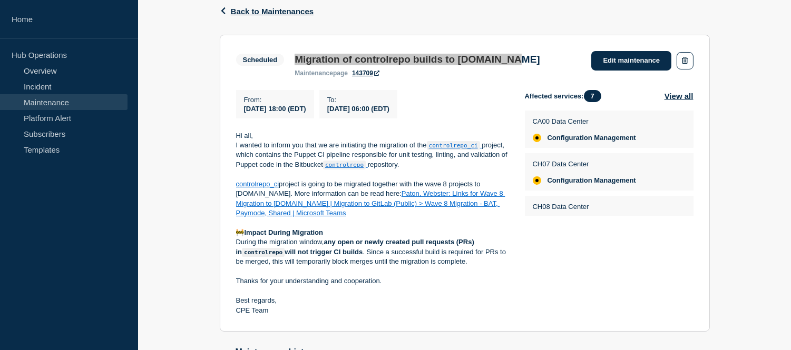
scroll to position [117, 0]
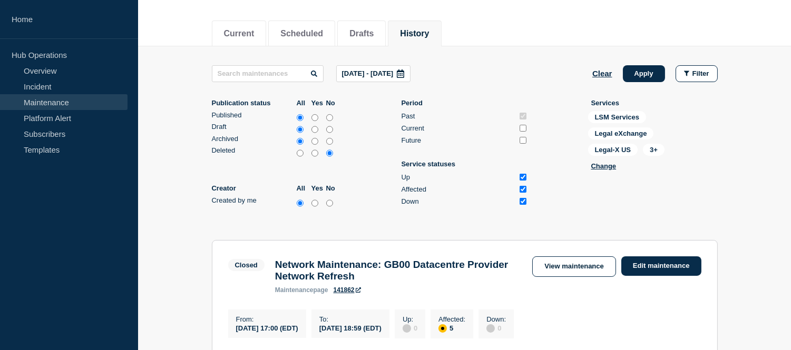
scroll to position [234, 0]
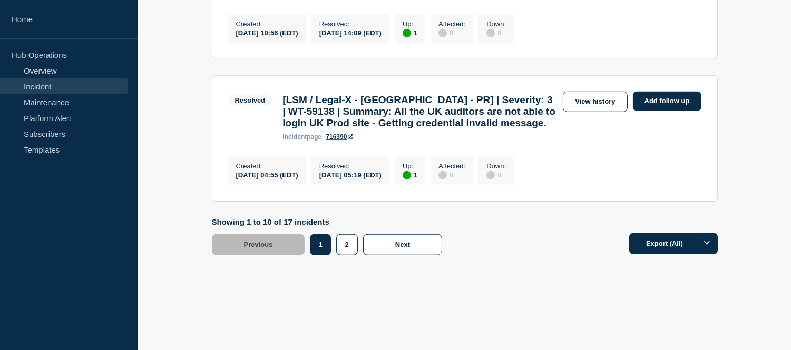
scroll to position [1686, 0]
click at [349, 244] on button "2" at bounding box center [347, 244] width 22 height 21
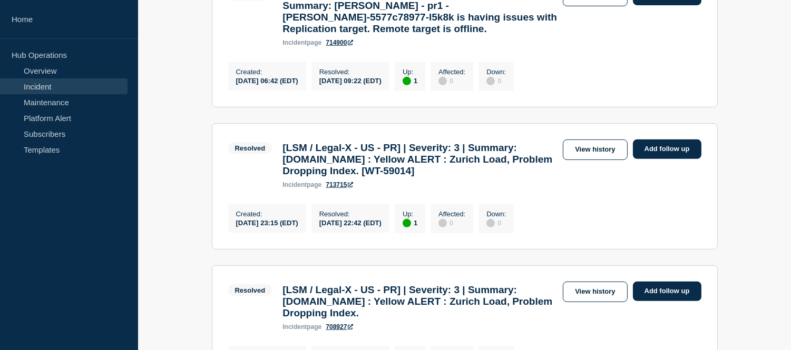
scroll to position [735, 0]
